Goal: Information Seeking & Learning: Learn about a topic

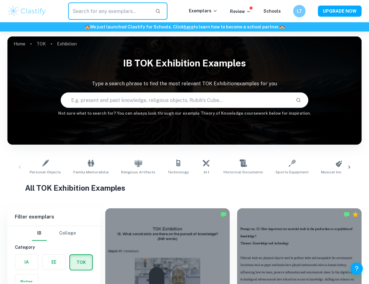
click at [102, 10] on input "text" at bounding box center [109, 10] width 82 height 17
type input "tok essay"
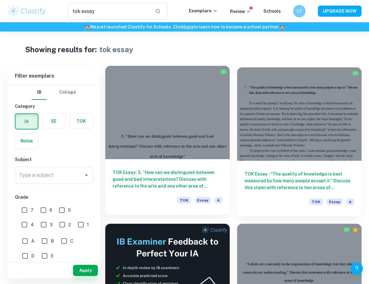
click at [164, 150] on div at bounding box center [167, 112] width 124 height 93
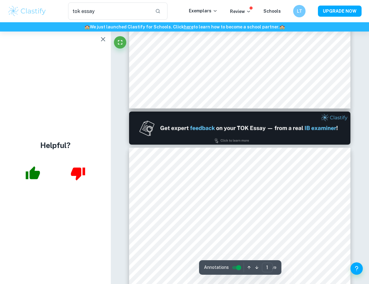
type input "2"
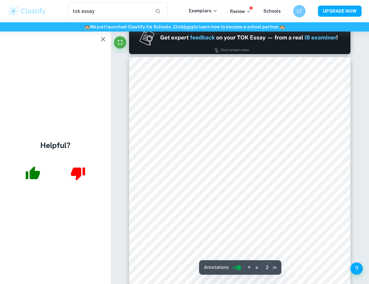
scroll to position [306, 0]
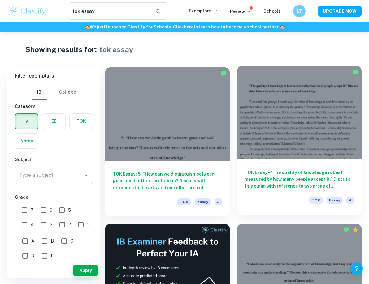
click at [295, 105] on div at bounding box center [299, 112] width 124 height 93
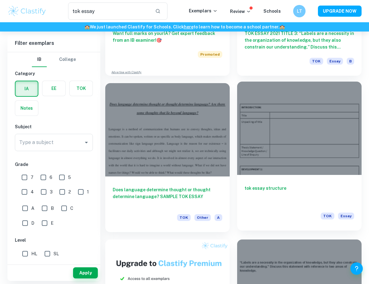
scroll to position [297, 0]
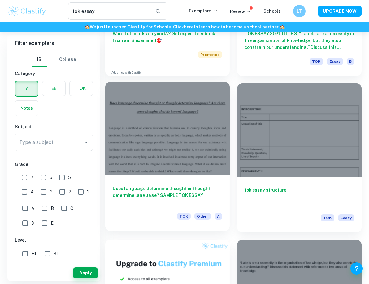
click at [192, 137] on div at bounding box center [167, 128] width 124 height 93
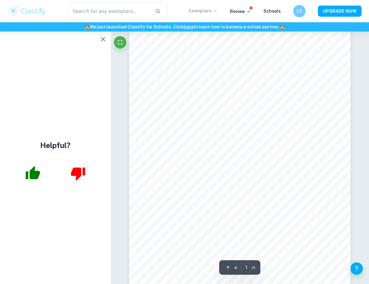
scroll to position [34, 0]
